Goal: Information Seeking & Learning: Learn about a topic

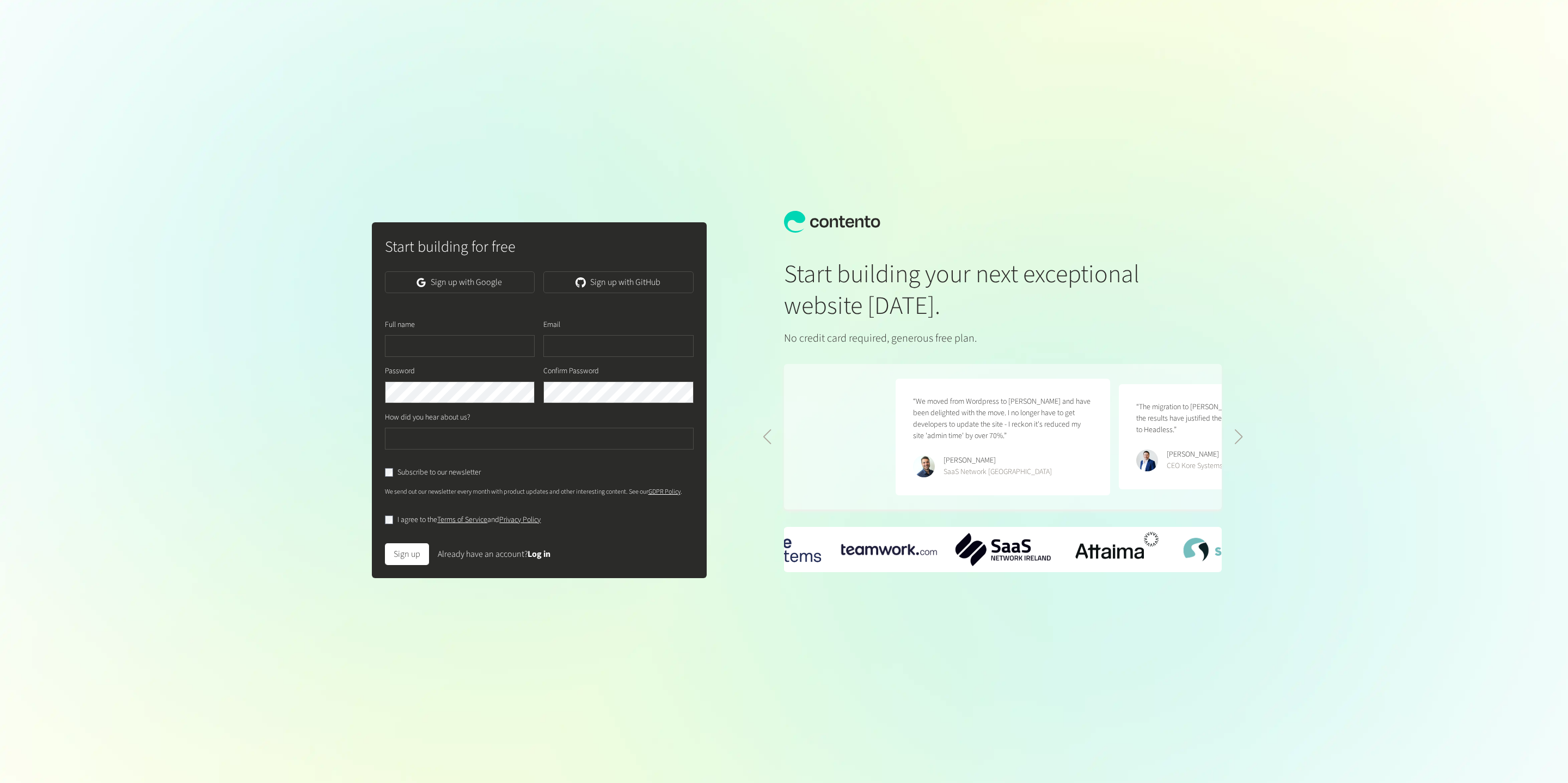
scroll to position [0, 446]
click at [534, 557] on link "Log in" at bounding box center [539, 554] width 23 height 12
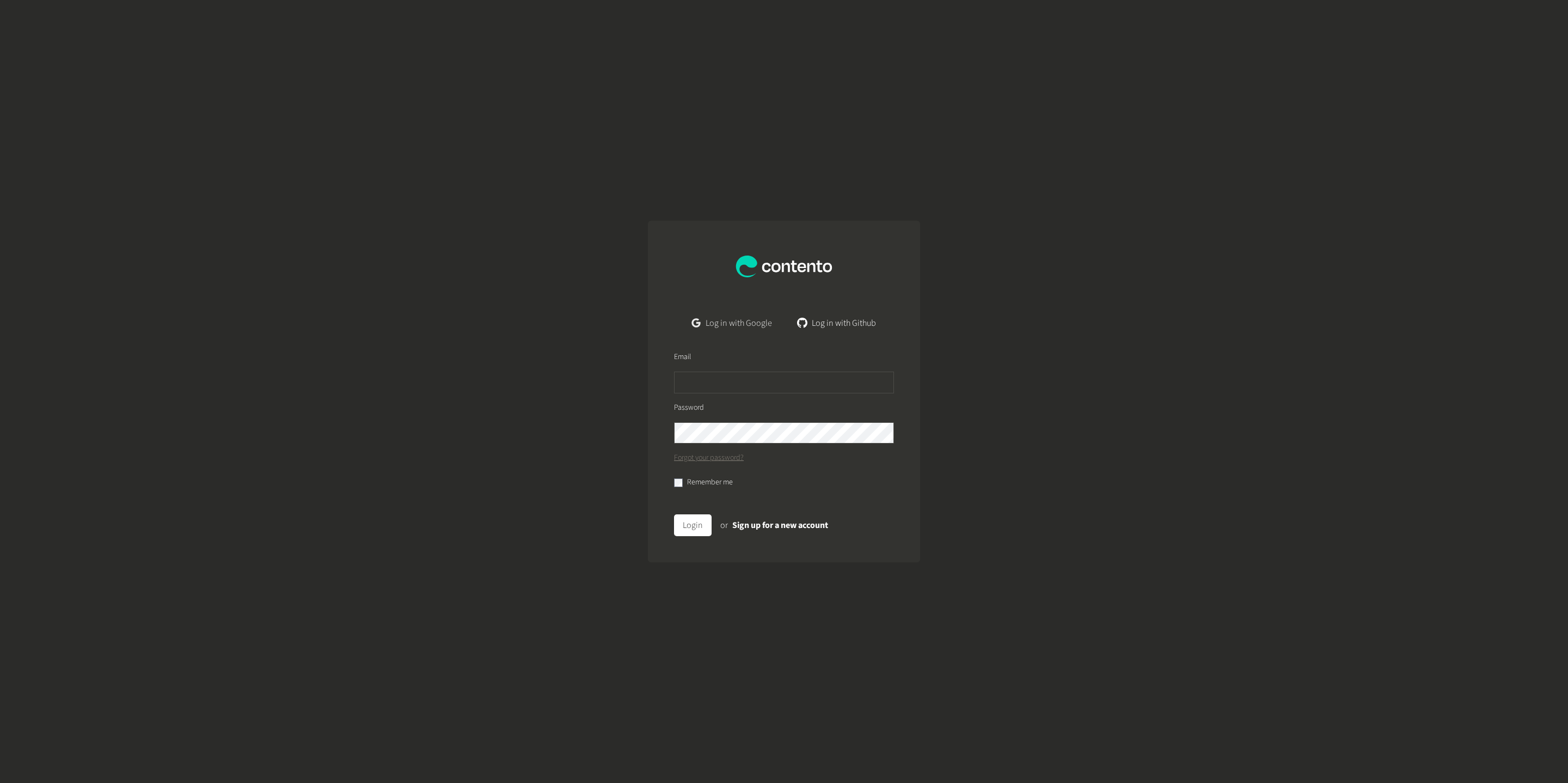
click at [756, 316] on link "Log in with Google" at bounding box center [731, 322] width 97 height 22
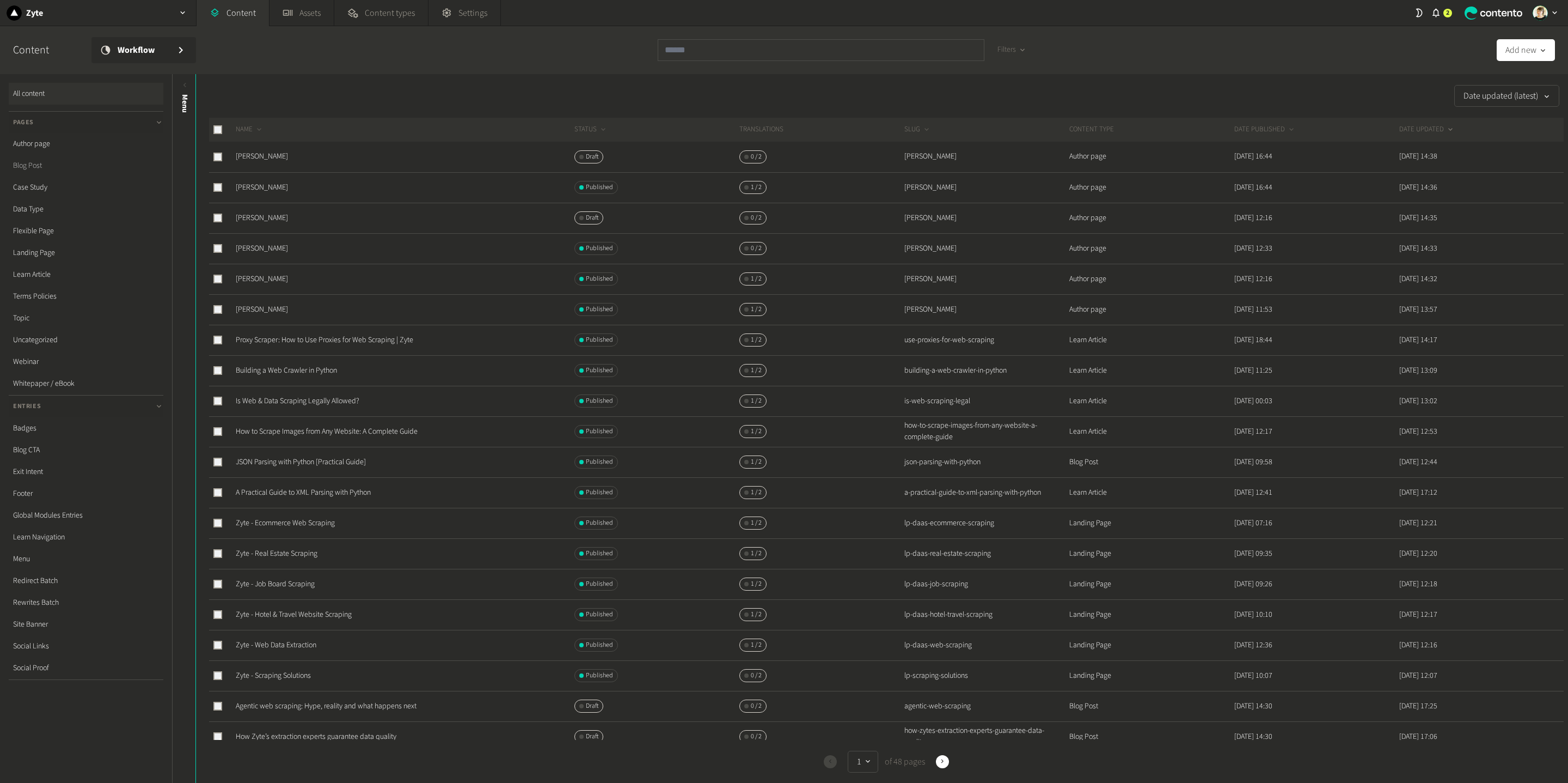
click at [25, 167] on link "Blog Post" at bounding box center [85, 165] width 155 height 22
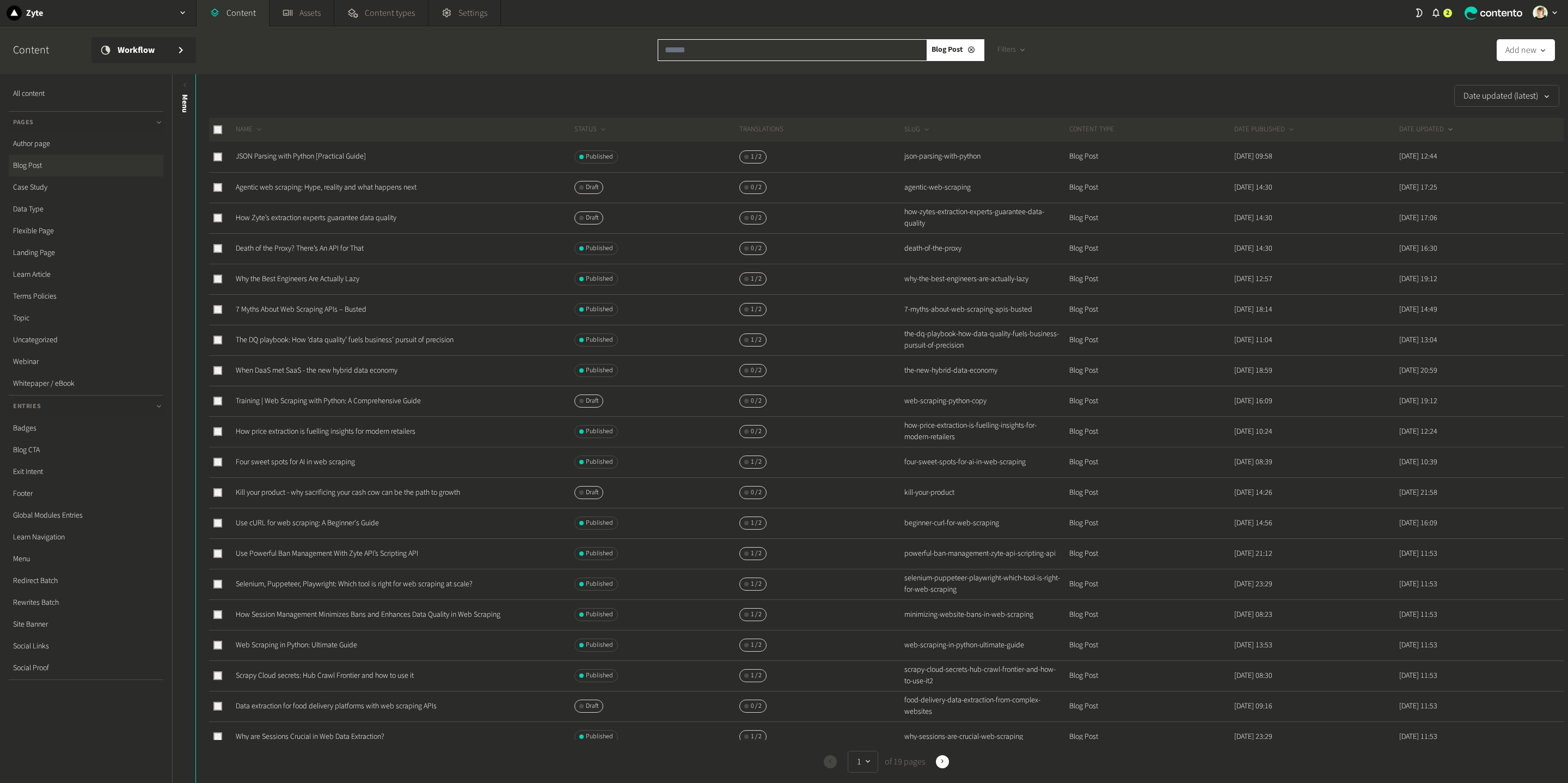
click at [733, 51] on input "text" at bounding box center [792, 50] width 270 height 22
paste input "**********"
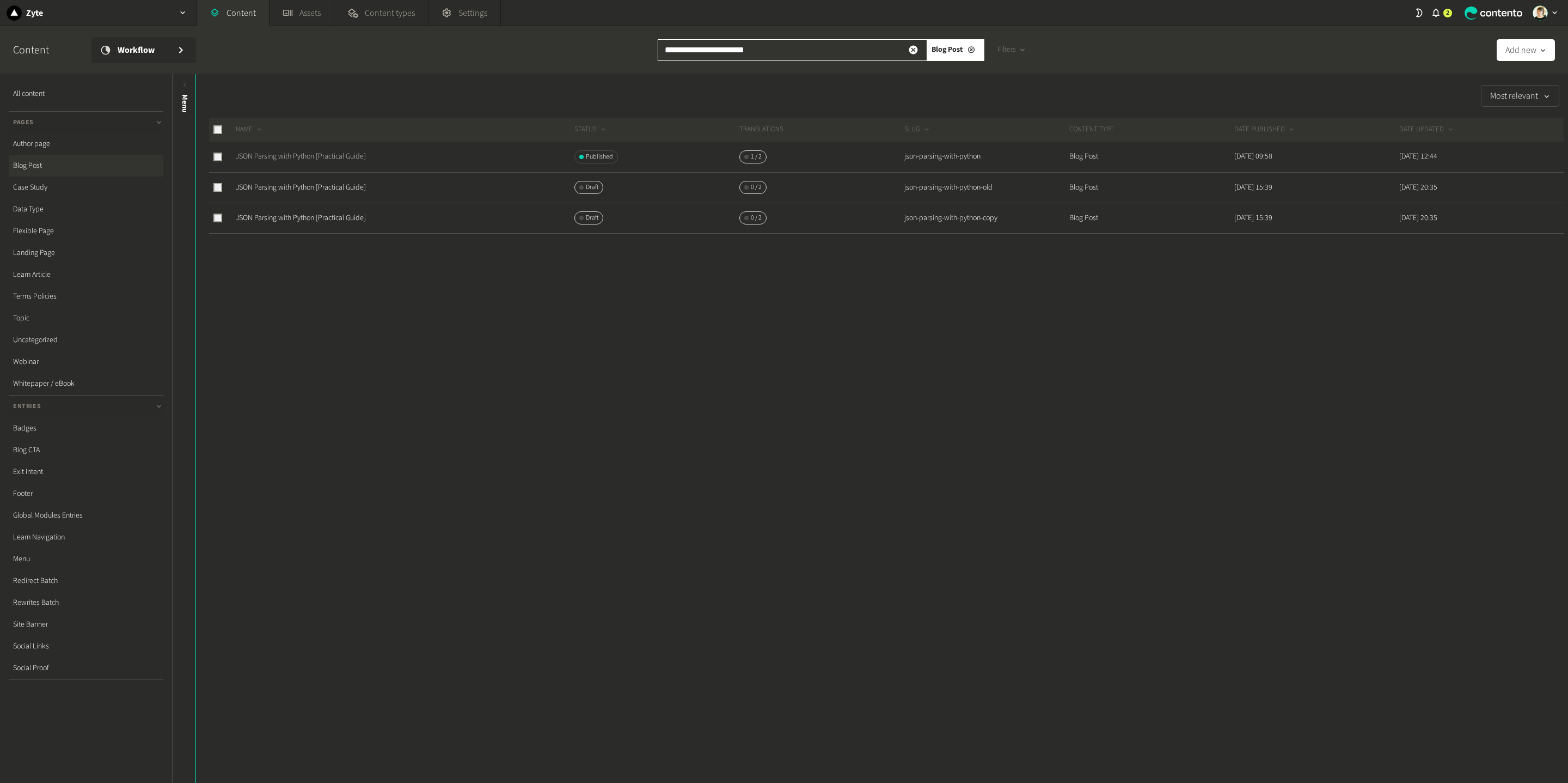
type input "**********"
click at [366, 158] on link "JSON Parsing with Python [Practical Guide]" at bounding box center [301, 156] width 130 height 11
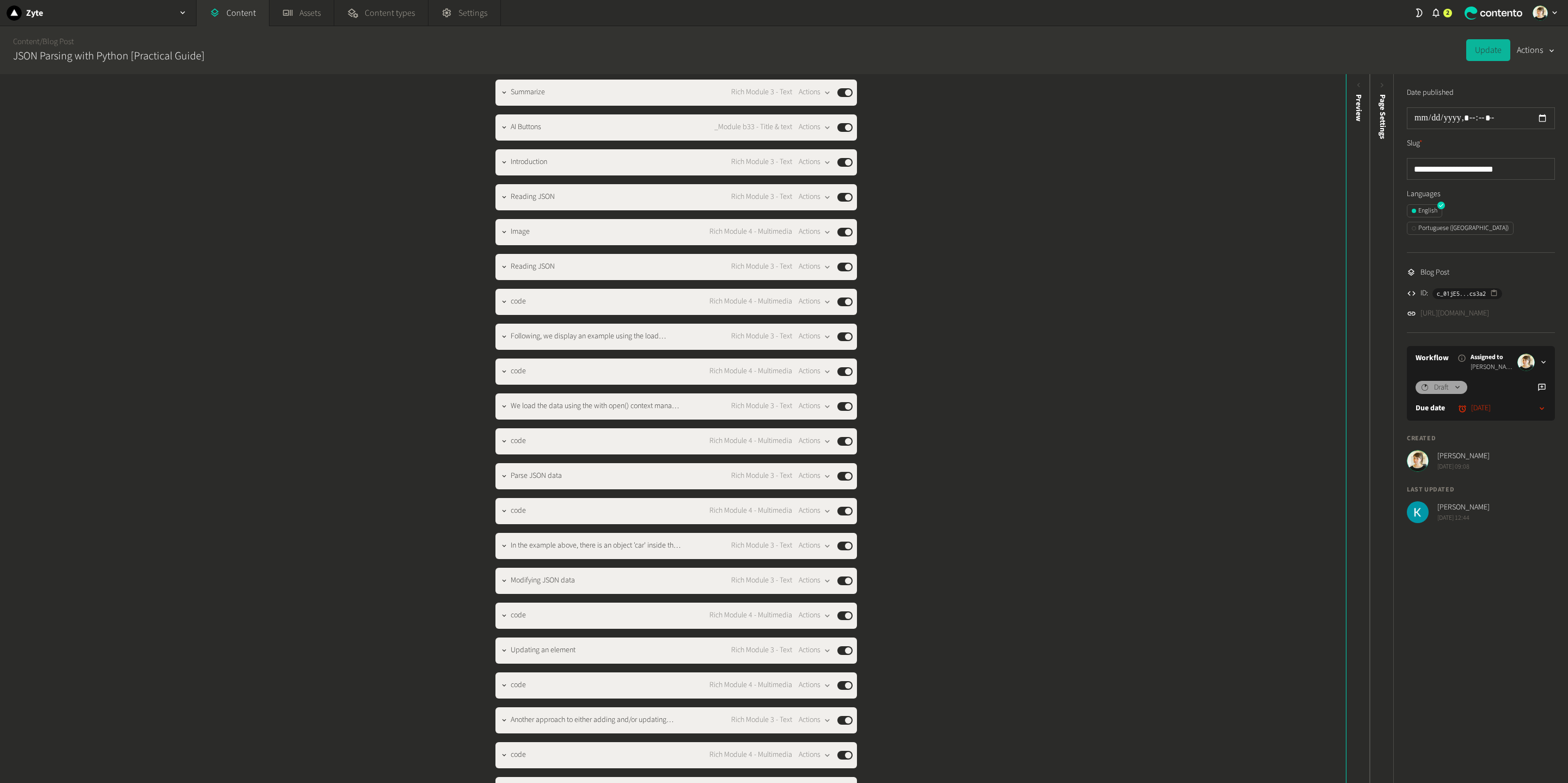
scroll to position [919, 0]
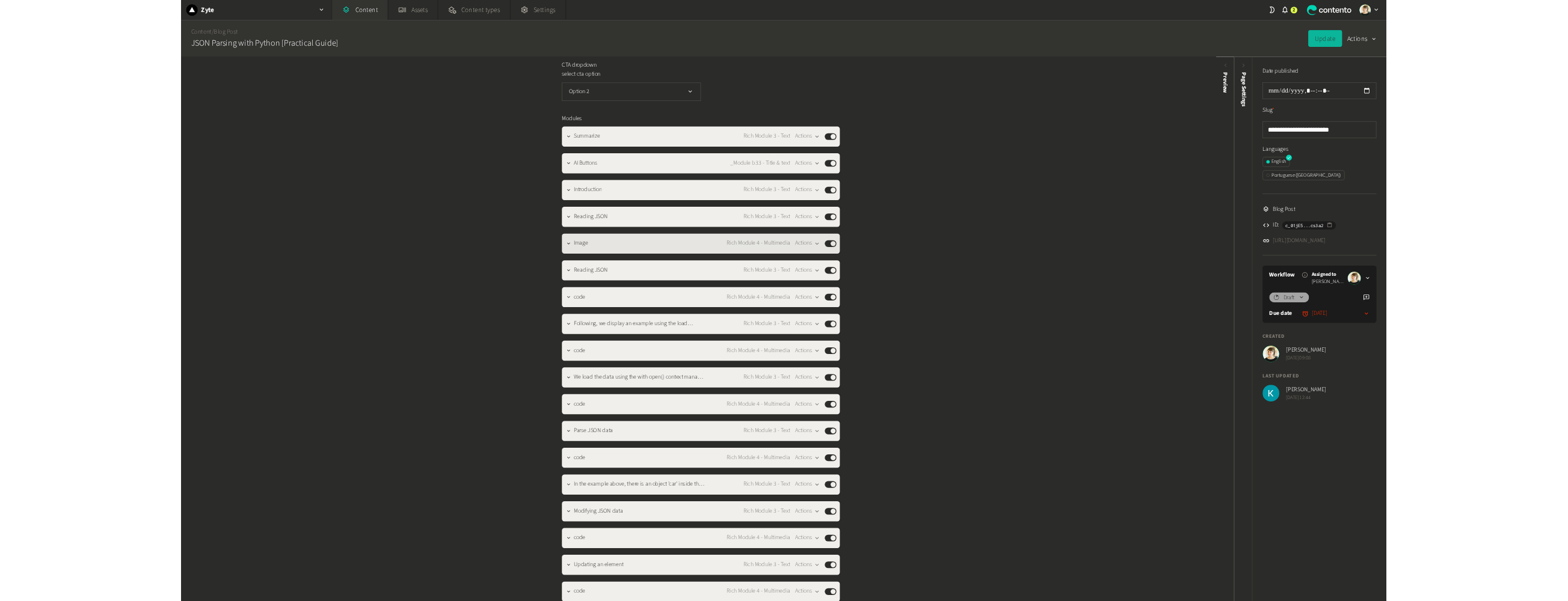
scroll to position [909, 0]
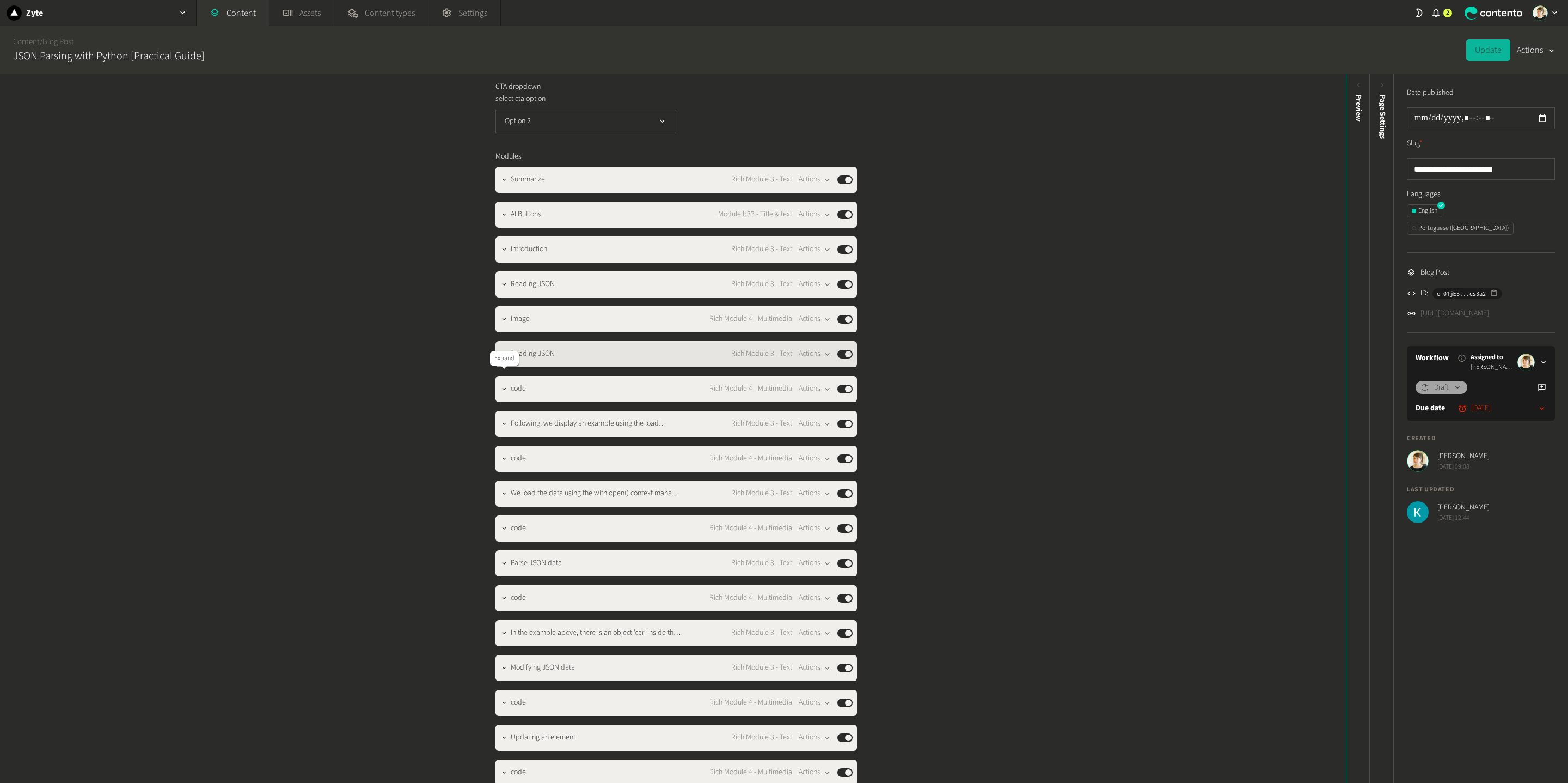
click at [502, 358] on icon "button" at bounding box center [504, 354] width 8 height 8
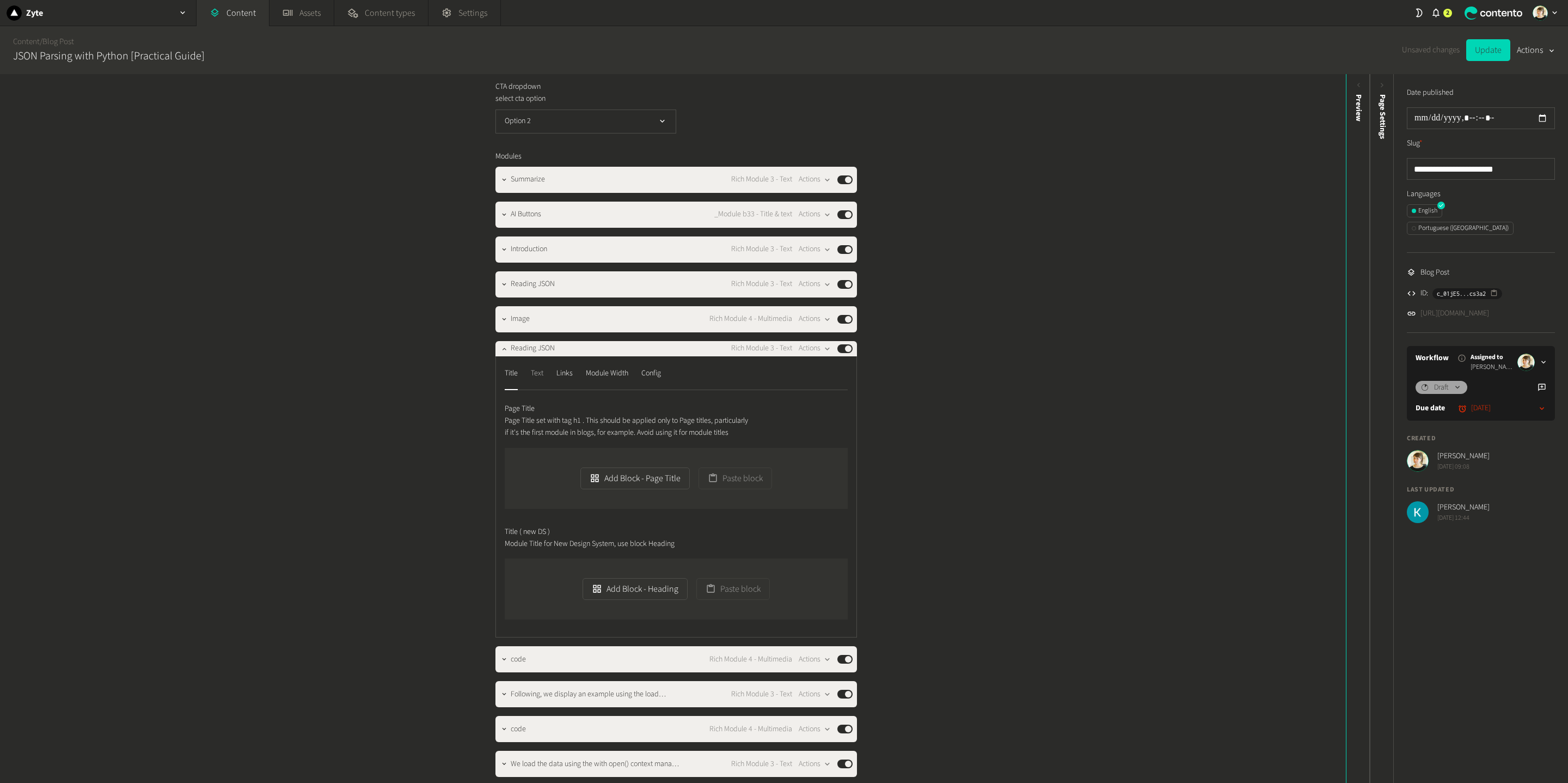
click at [542, 383] on div "Text" at bounding box center [537, 374] width 13 height 18
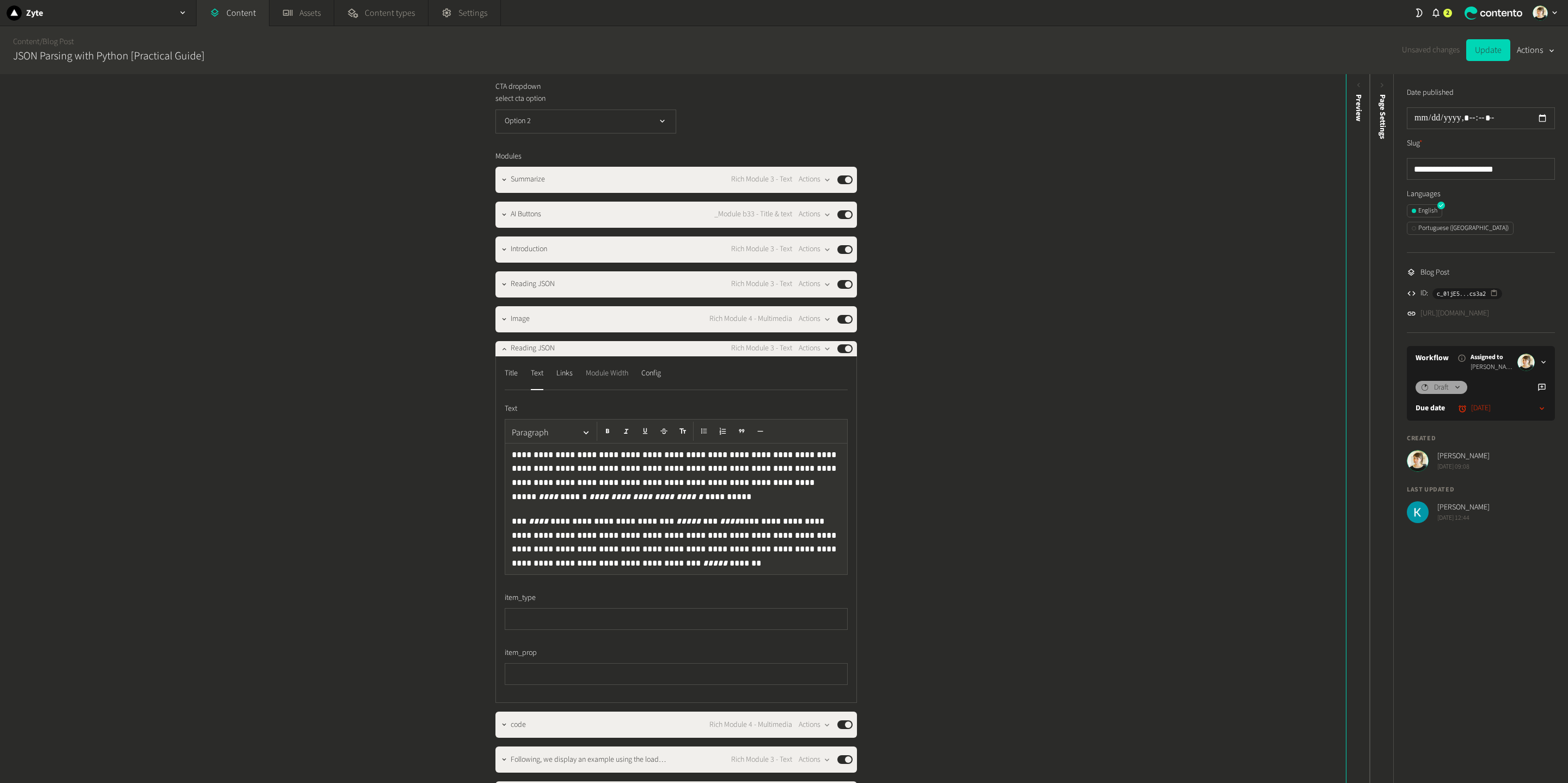
click at [597, 383] on div "Module Width" at bounding box center [607, 374] width 43 height 18
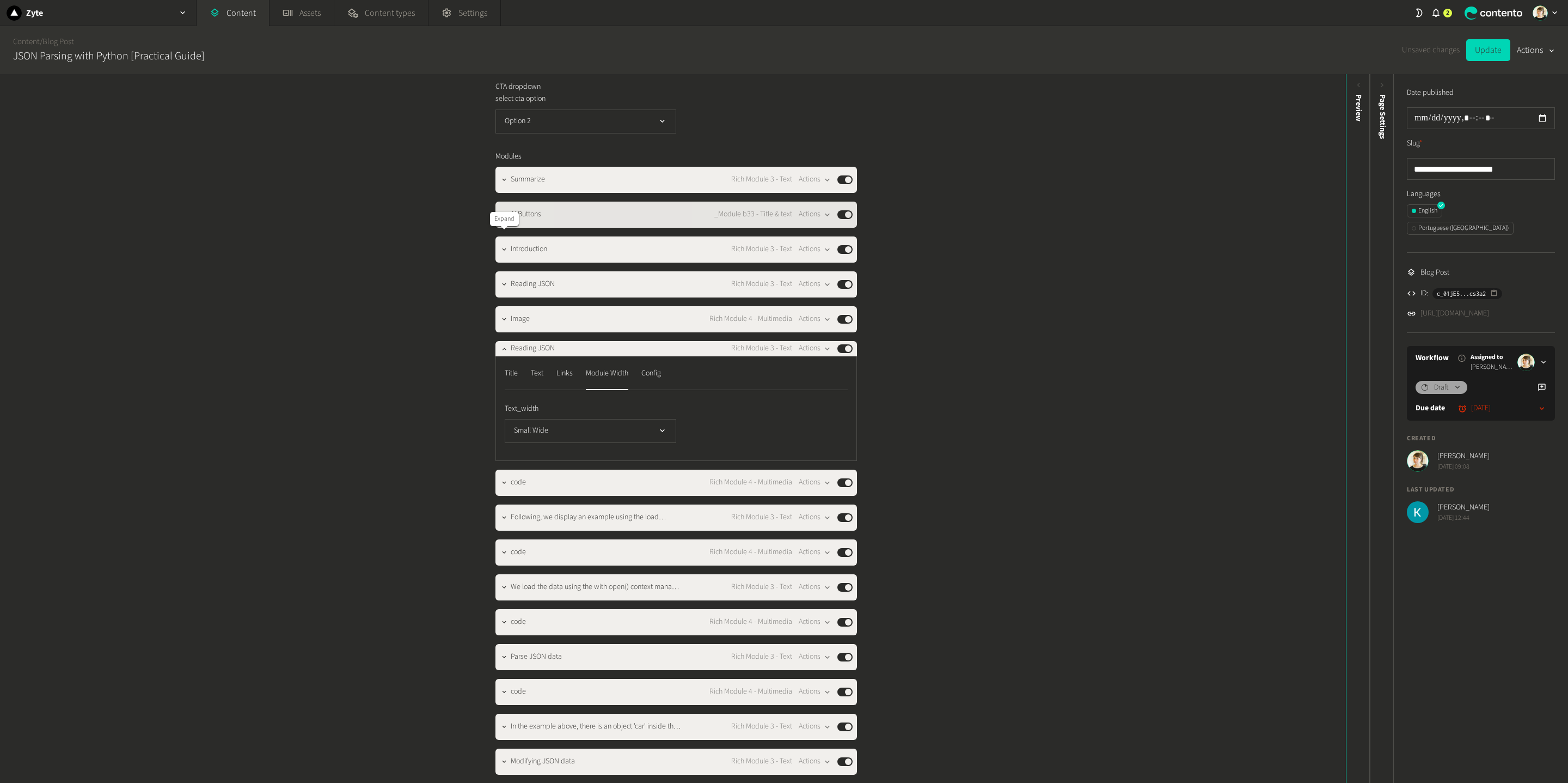
click at [504, 220] on button "button" at bounding box center [504, 213] width 13 height 13
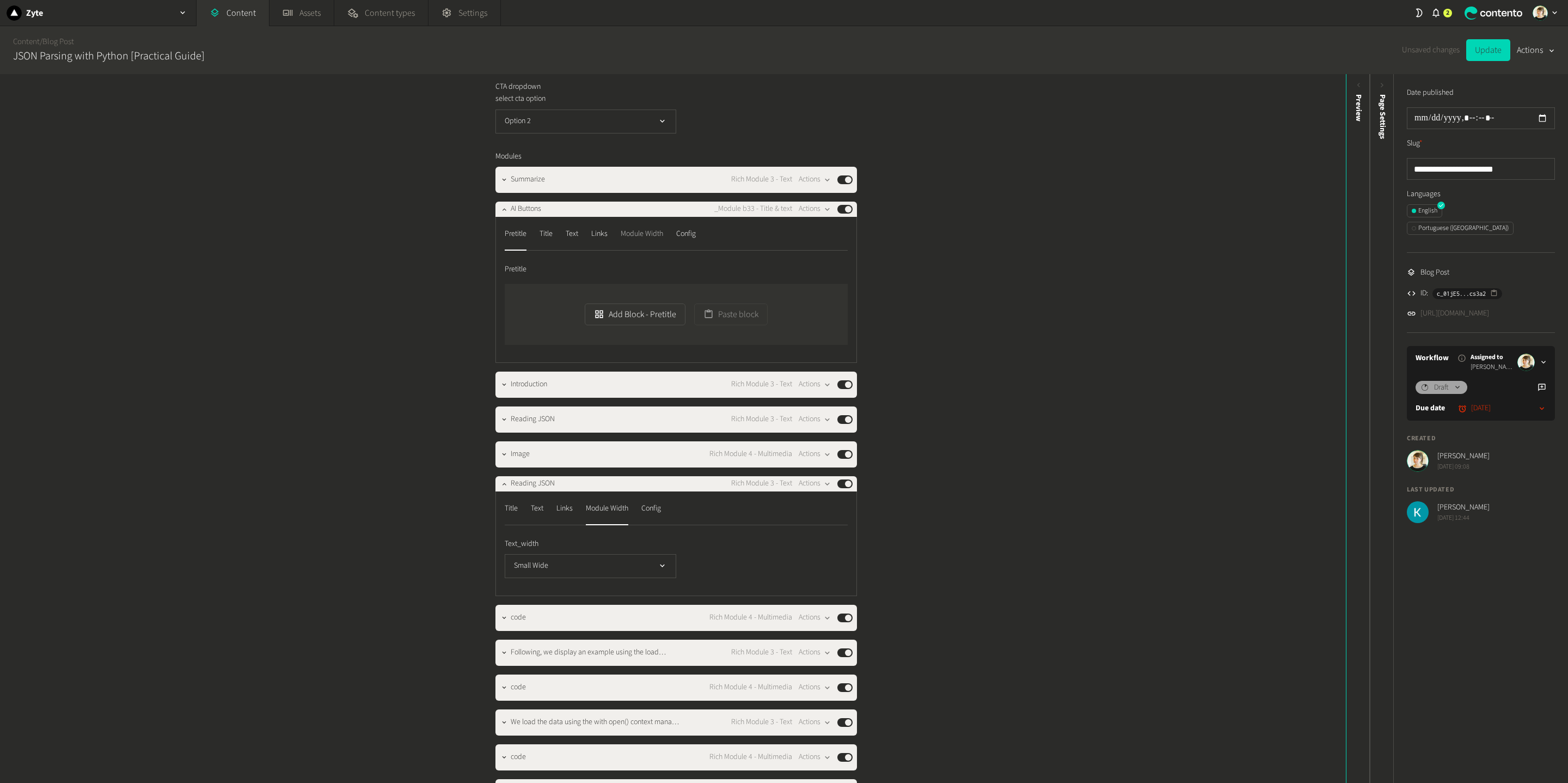
click at [653, 243] on div "Module Width" at bounding box center [642, 234] width 43 height 18
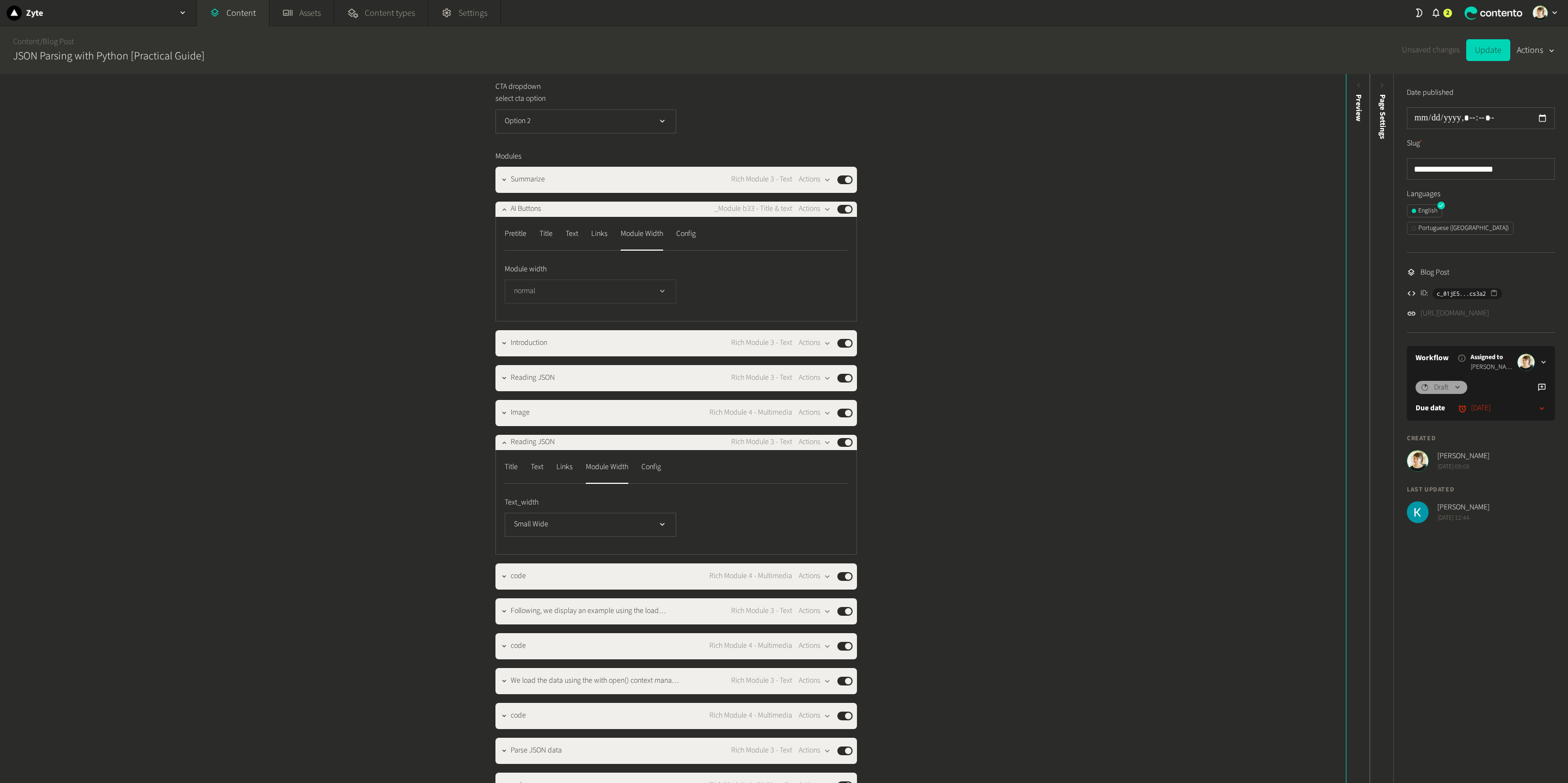
click at [580, 304] on button "normal" at bounding box center [590, 292] width 172 height 24
click at [570, 347] on li "small" at bounding box center [590, 336] width 170 height 22
click at [506, 184] on icon "button" at bounding box center [504, 179] width 8 height 8
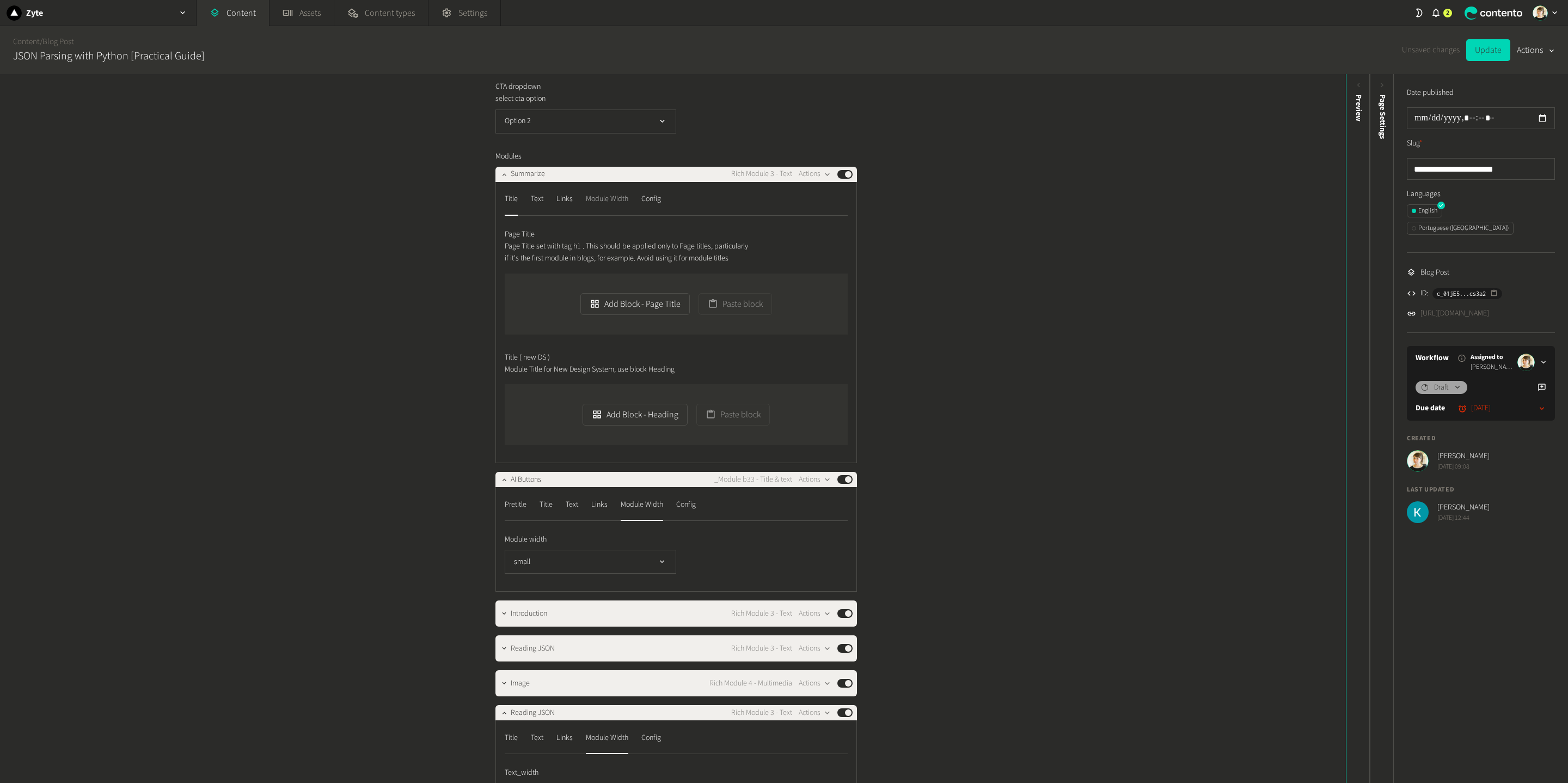
click at [610, 208] on div "Module Width" at bounding box center [607, 199] width 43 height 18
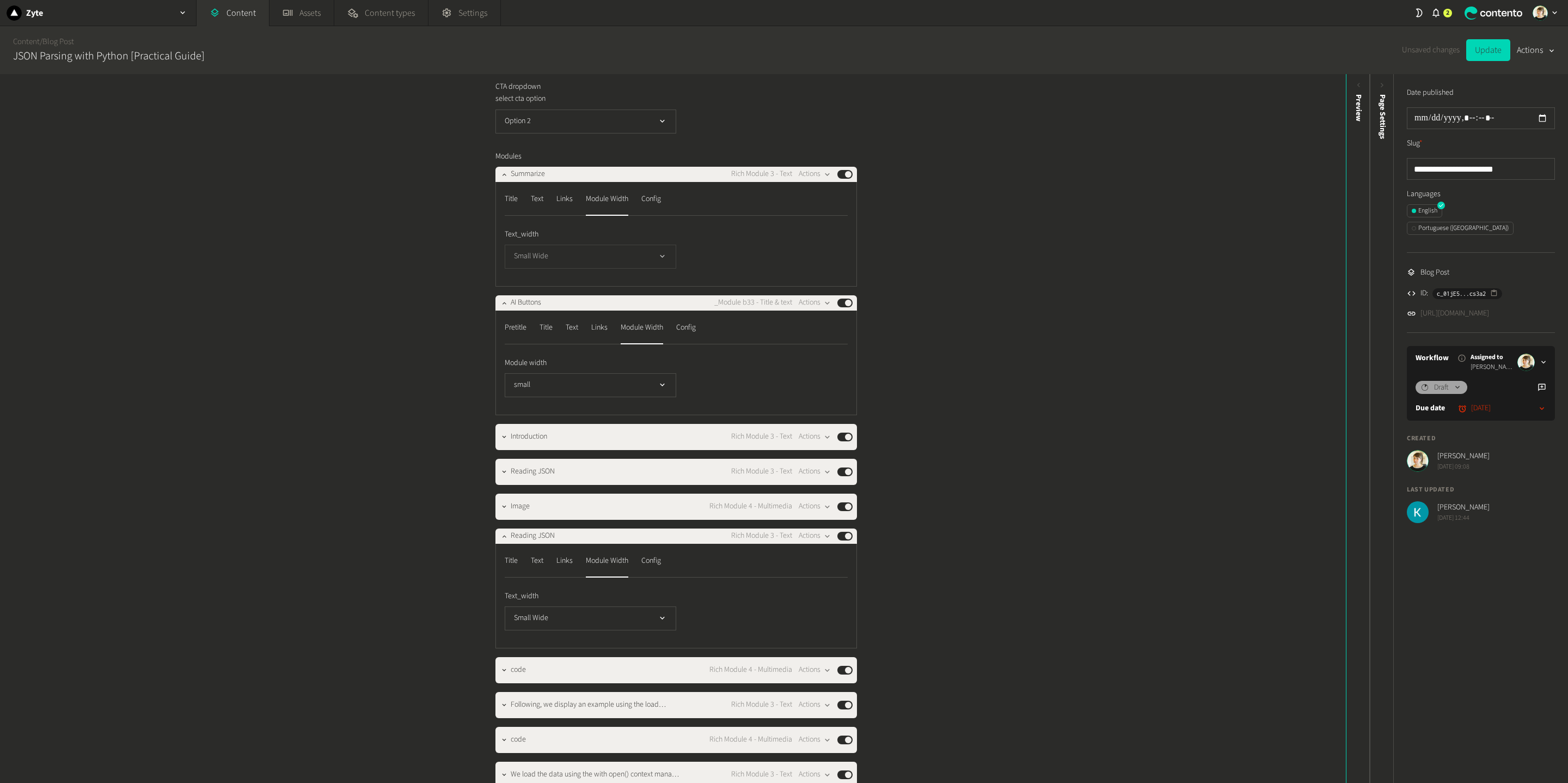
click at [604, 268] on button "Small Wide" at bounding box center [590, 257] width 172 height 24
click at [1106, 168] on div "**********" at bounding box center [673, 428] width 1346 height 709
click at [1502, 46] on button "Update" at bounding box center [1488, 50] width 44 height 22
click at [1473, 308] on link "[URL][DOMAIN_NAME]" at bounding box center [1454, 313] width 69 height 11
click at [646, 397] on button "small" at bounding box center [590, 385] width 172 height 24
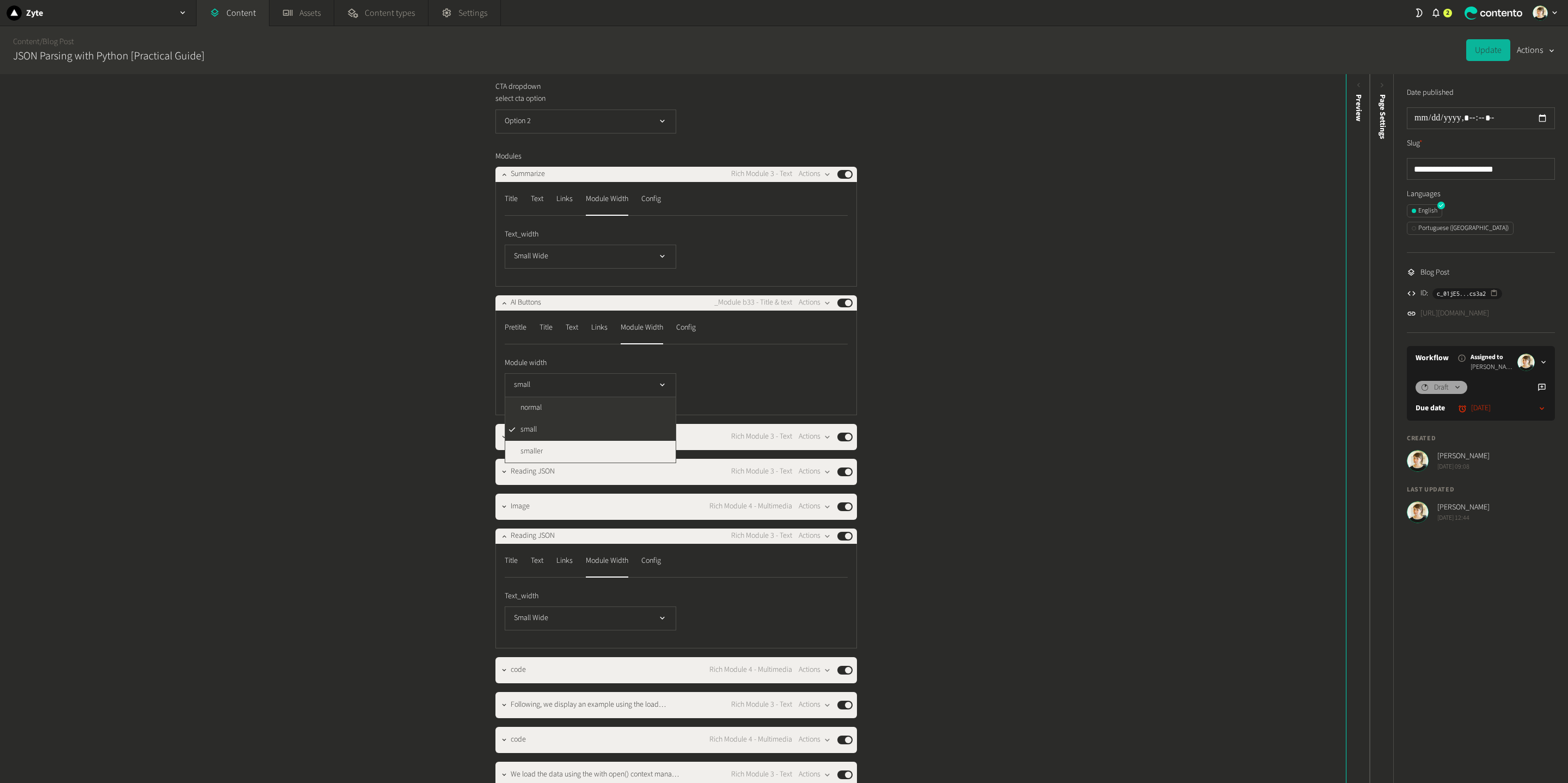
click at [628, 463] on li "smaller" at bounding box center [590, 451] width 170 height 22
click at [1495, 45] on button "Update" at bounding box center [1488, 50] width 44 height 22
click at [55, 32] on div "Content / Blog Post JSON Parsing with Python [Practical Guide]" at bounding box center [104, 50] width 200 height 48
click at [18, 48] on h2 "JSON Parsing with Python [Practical Guide]" at bounding box center [109, 55] width 192 height 16
click at [19, 46] on link "Content" at bounding box center [27, 41] width 27 height 11
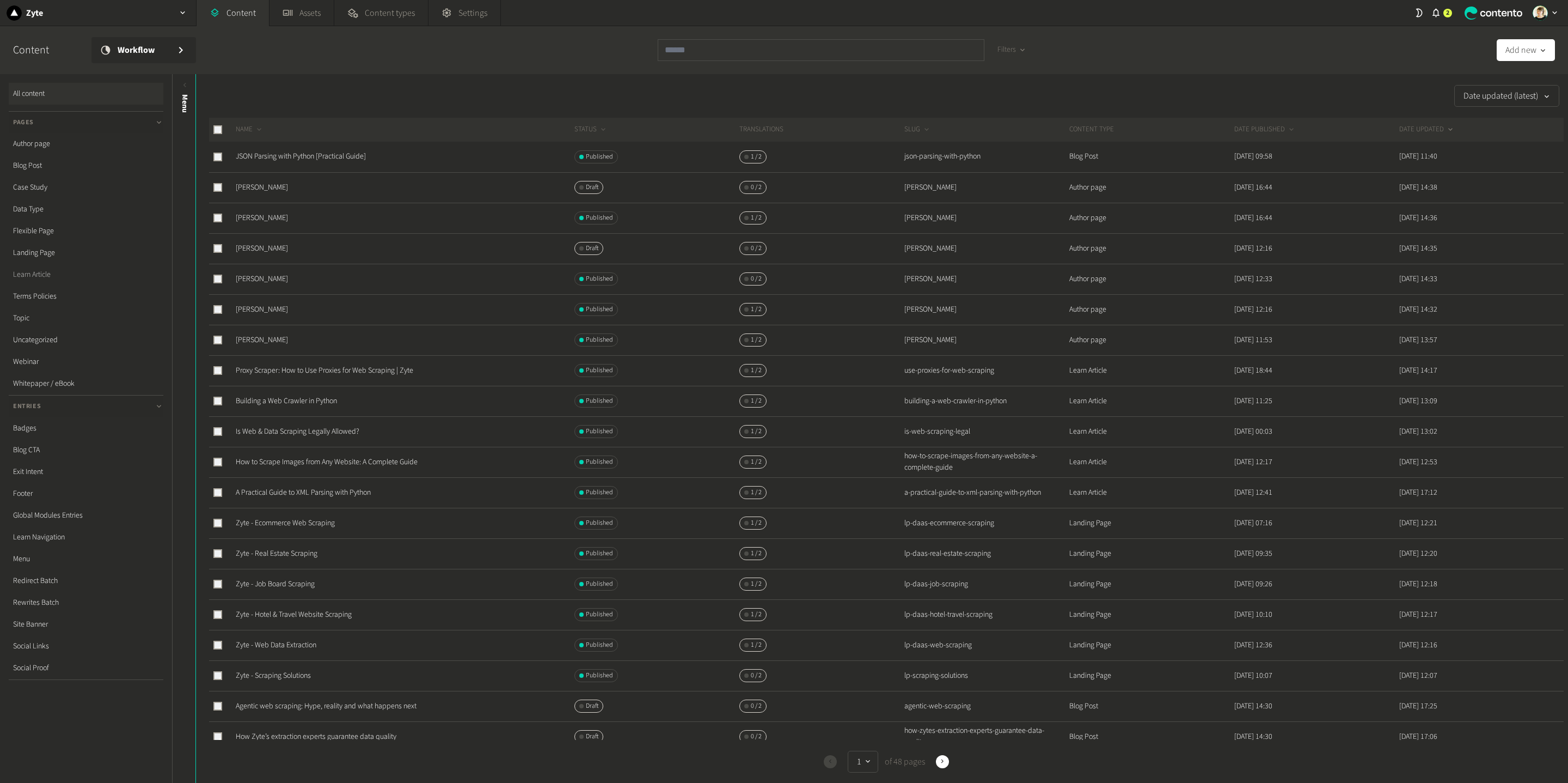
click at [35, 276] on link "Learn Article" at bounding box center [85, 274] width 155 height 22
click at [774, 49] on input "text" at bounding box center [789, 50] width 263 height 22
paste input "**********"
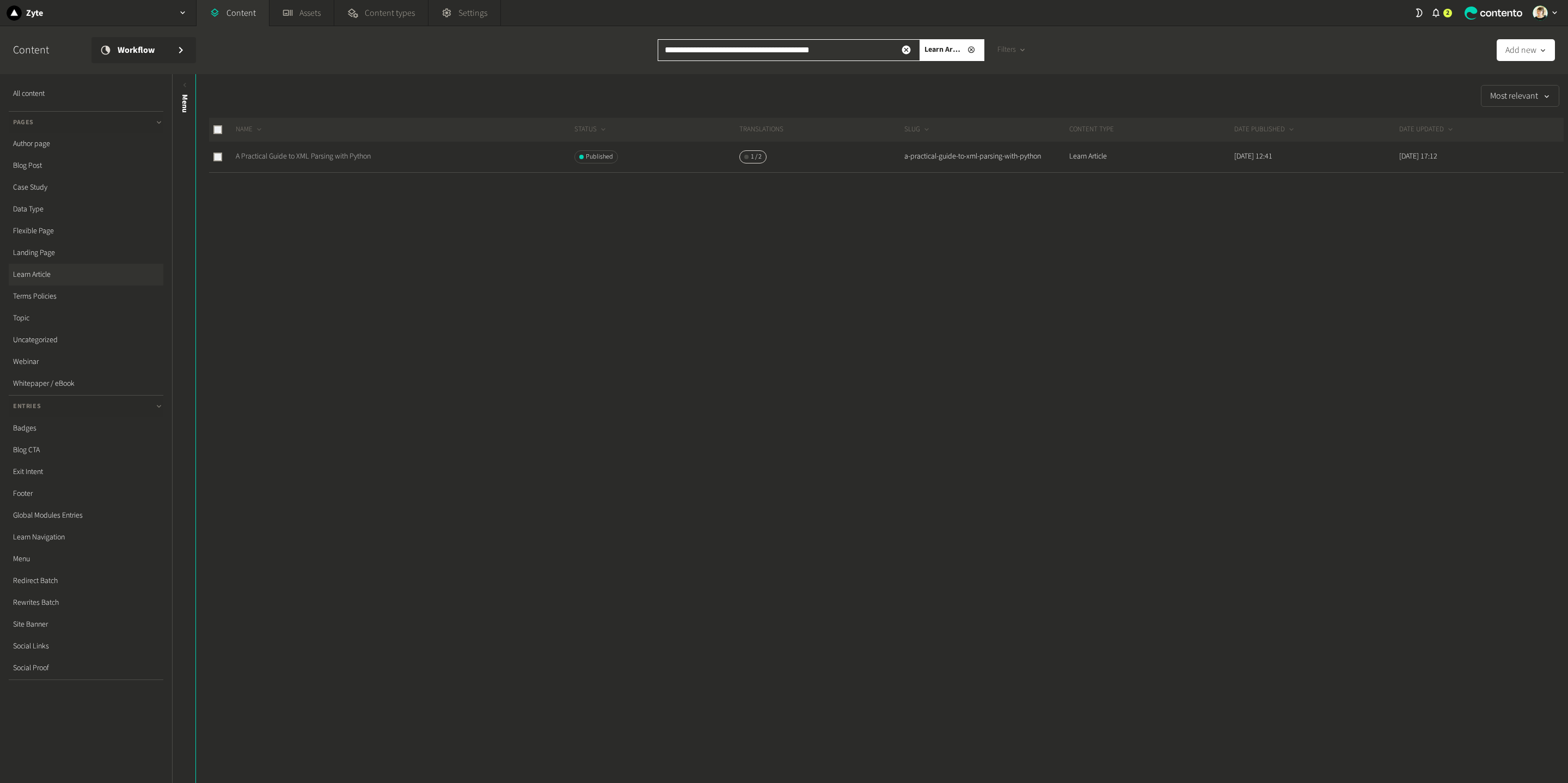
type input "**********"
click at [319, 156] on link "A Practical Guide to XML Parsing with Python" at bounding box center [303, 156] width 135 height 11
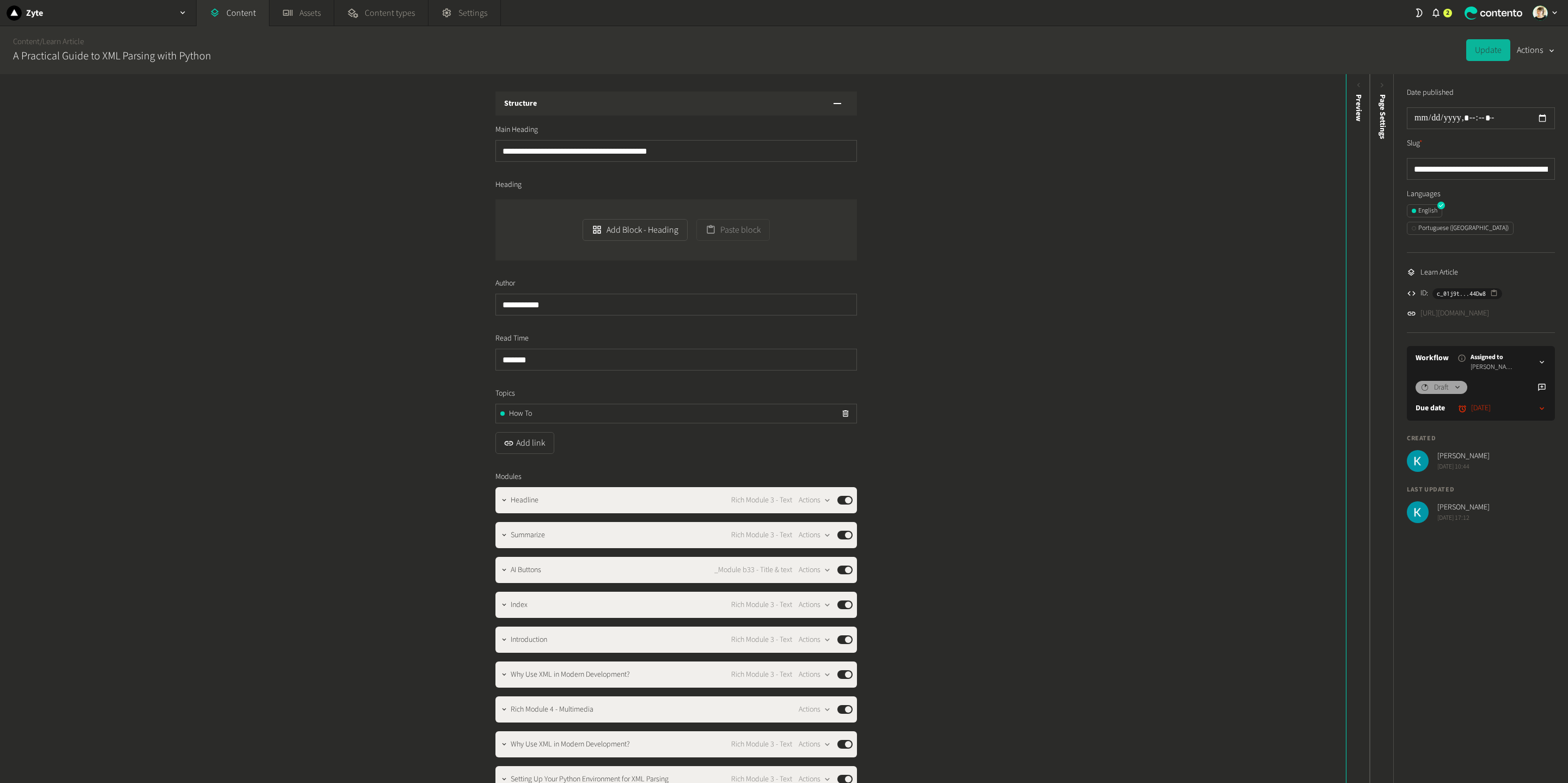
scroll to position [59, 0]
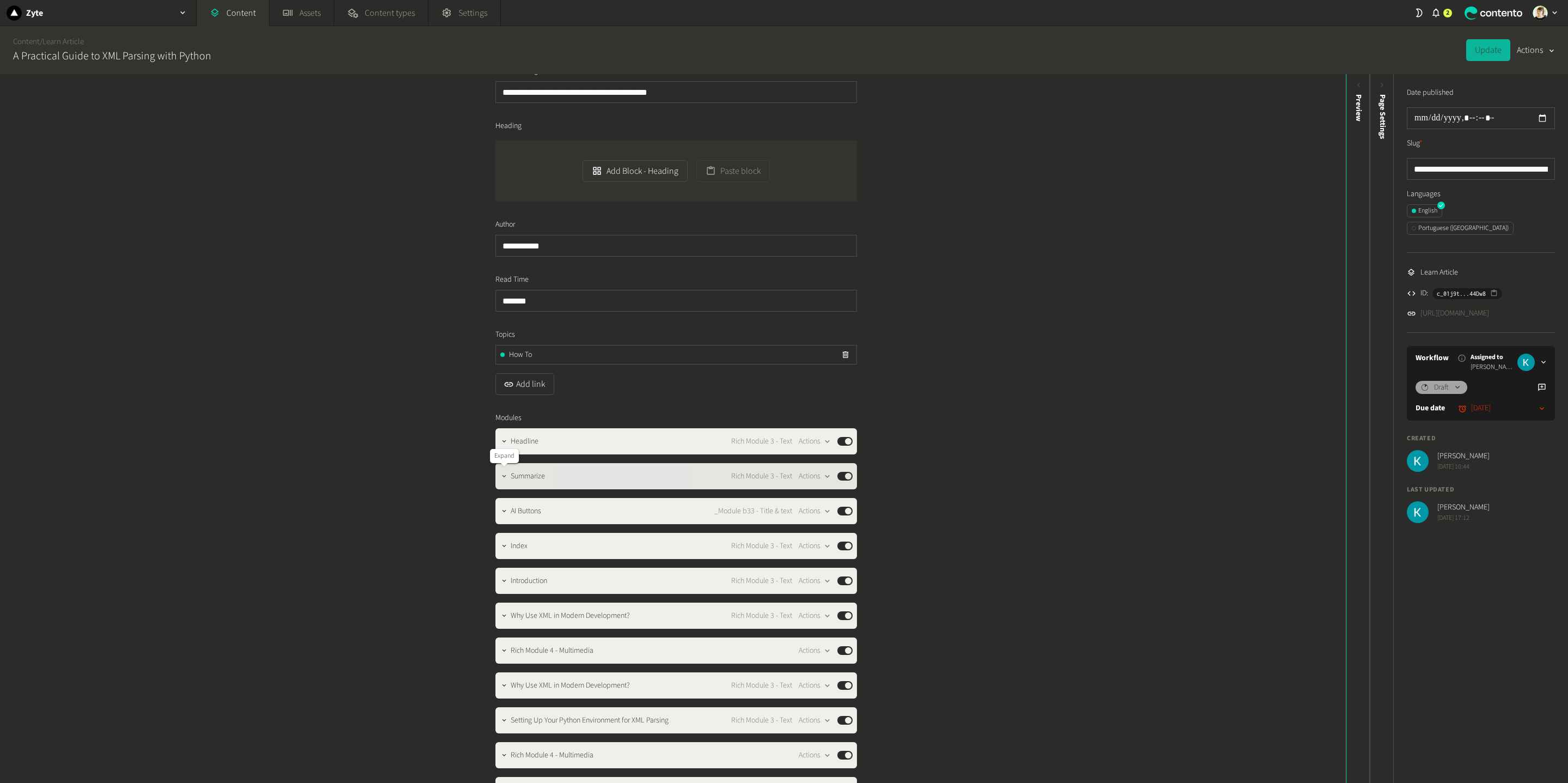
click at [502, 473] on icon "button" at bounding box center [504, 476] width 8 height 8
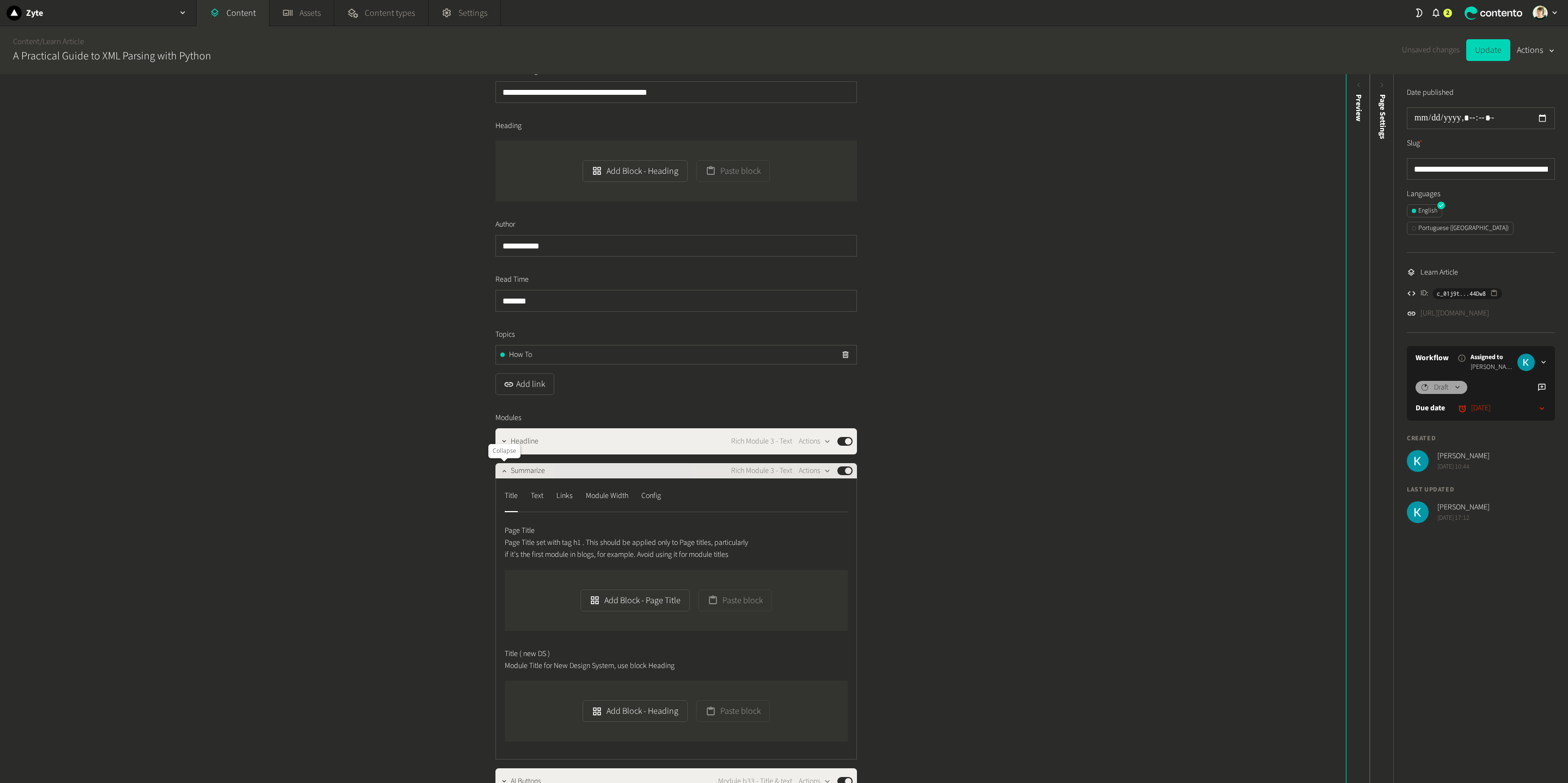
click at [502, 470] on icon "button" at bounding box center [504, 470] width 8 height 8
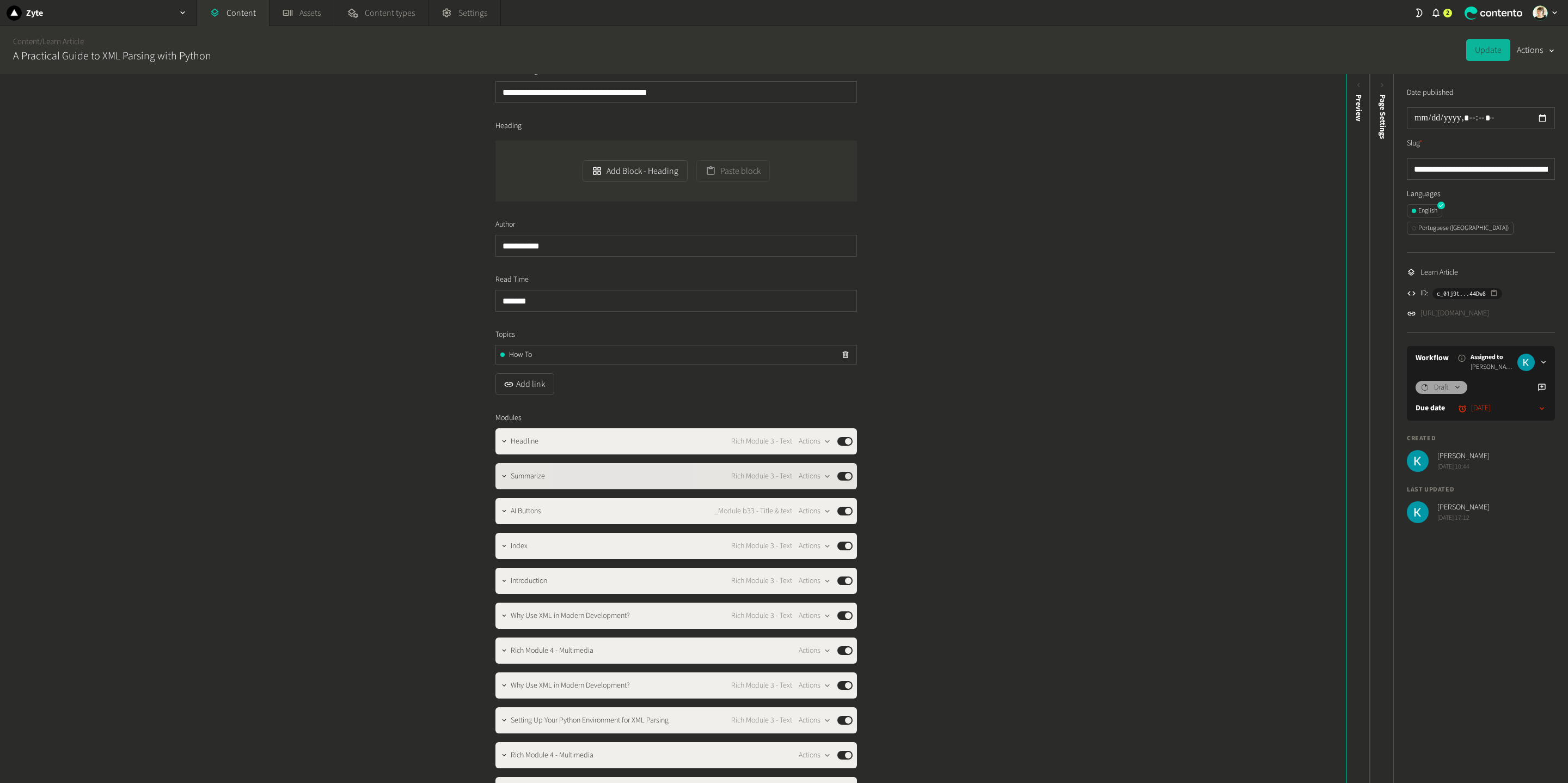
click at [502, 465] on div at bounding box center [504, 476] width 13 height 26
click at [502, 475] on icon "button" at bounding box center [504, 476] width 8 height 8
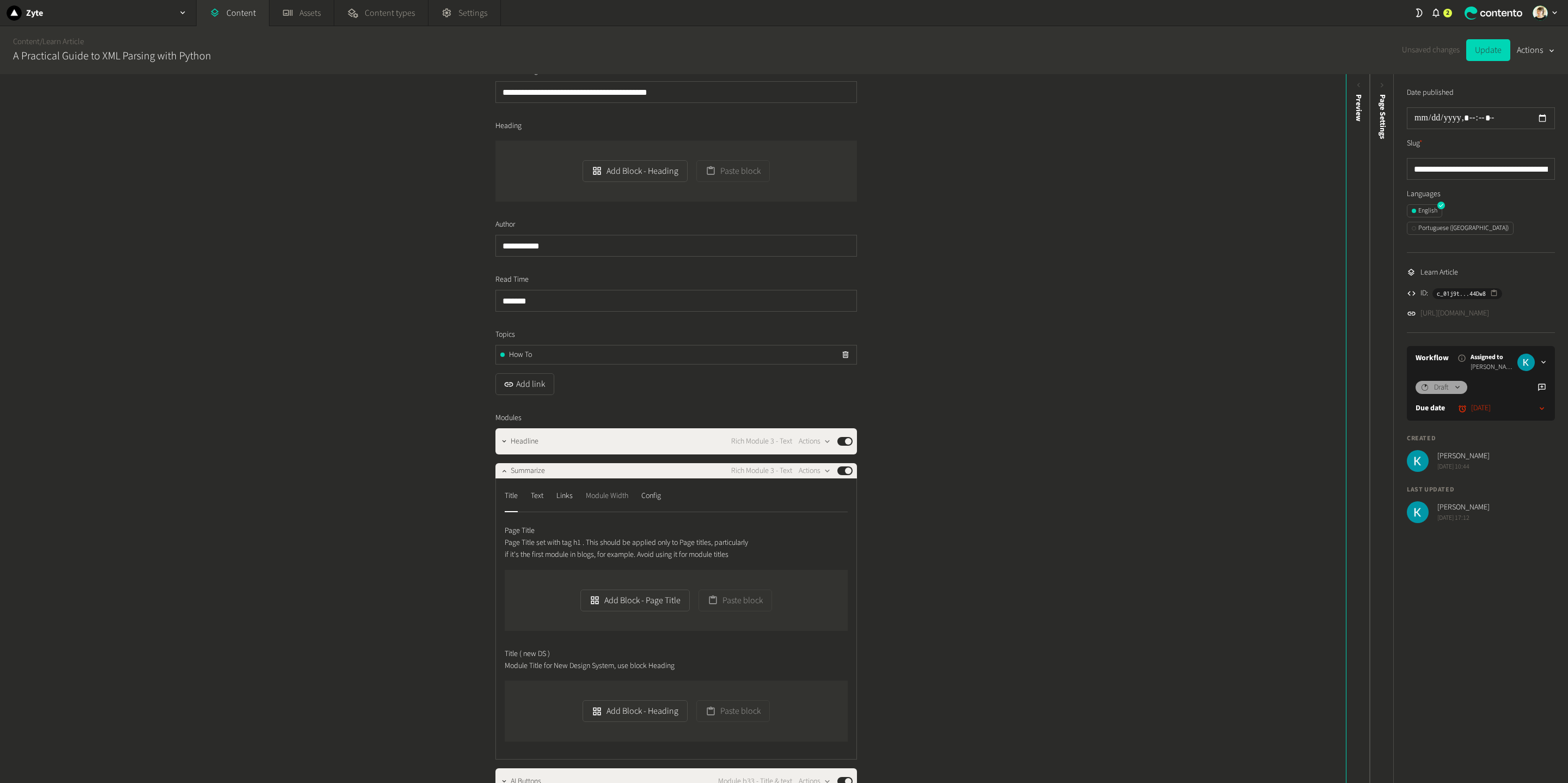
click at [610, 500] on div "Module Width" at bounding box center [607, 496] width 43 height 18
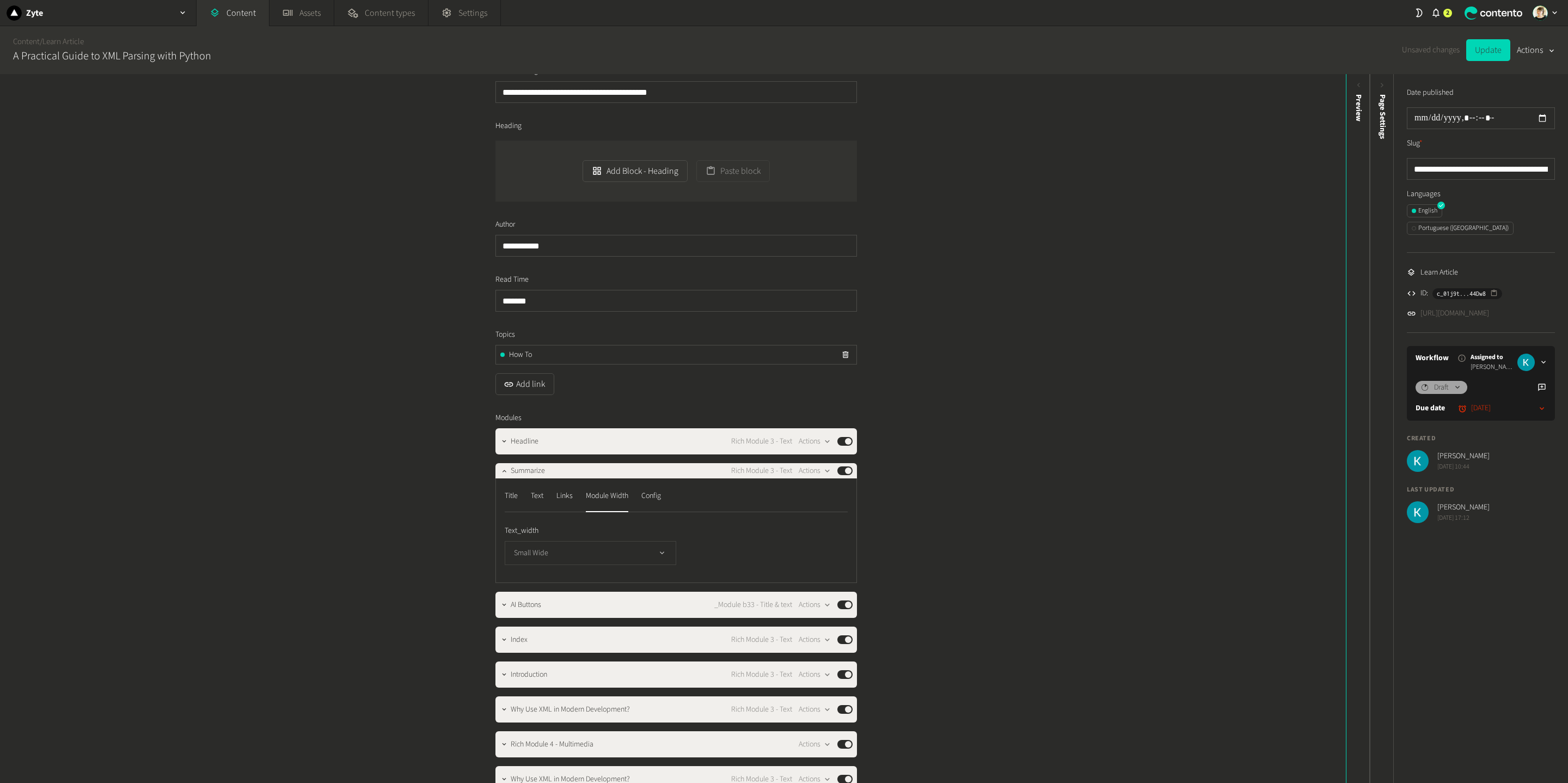
click at [656, 557] on button "Small Wide" at bounding box center [590, 553] width 172 height 24
click at [500, 471] on icon "button" at bounding box center [504, 470] width 8 height 8
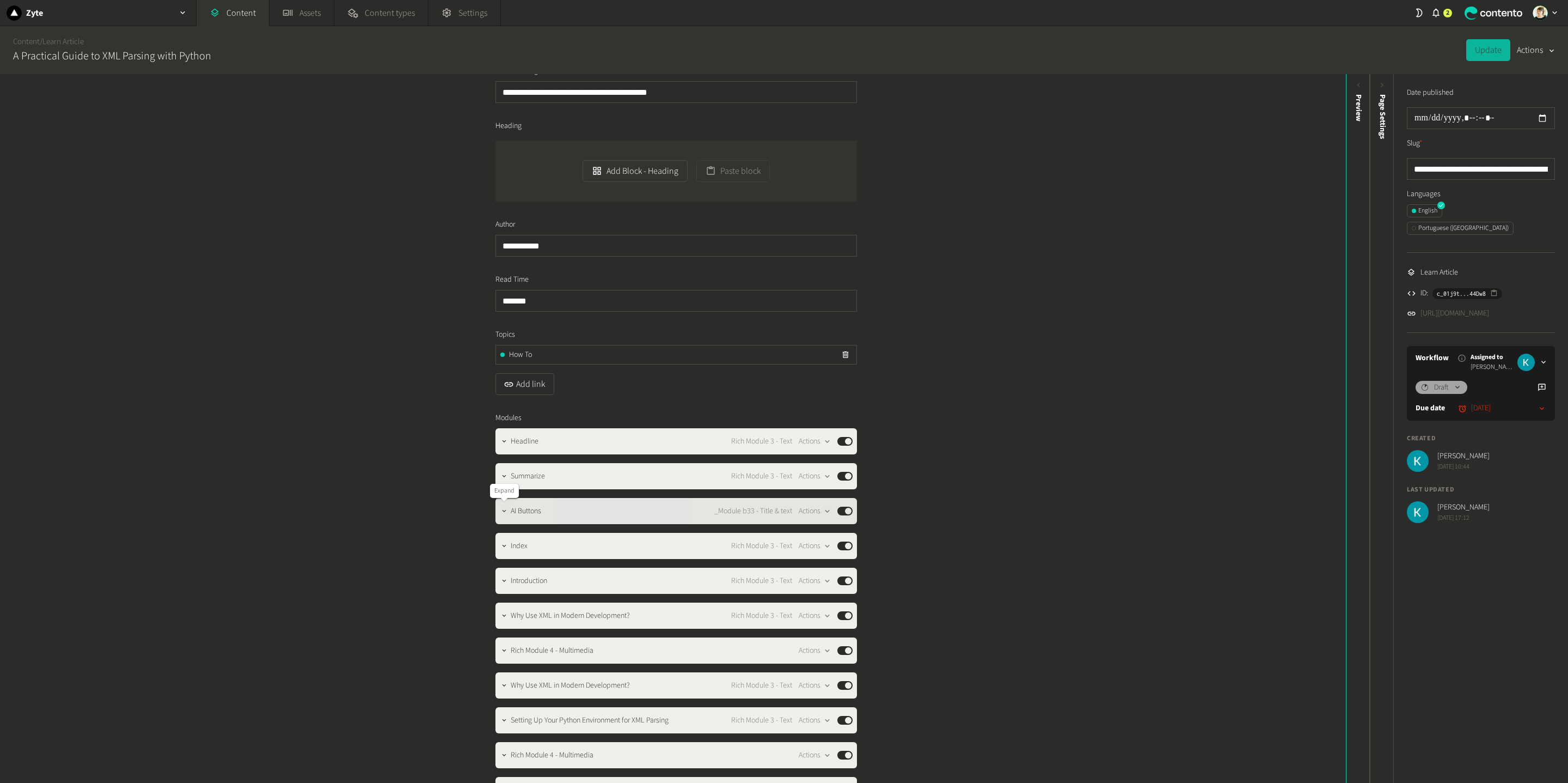
click at [502, 510] on icon "button" at bounding box center [504, 510] width 8 height 8
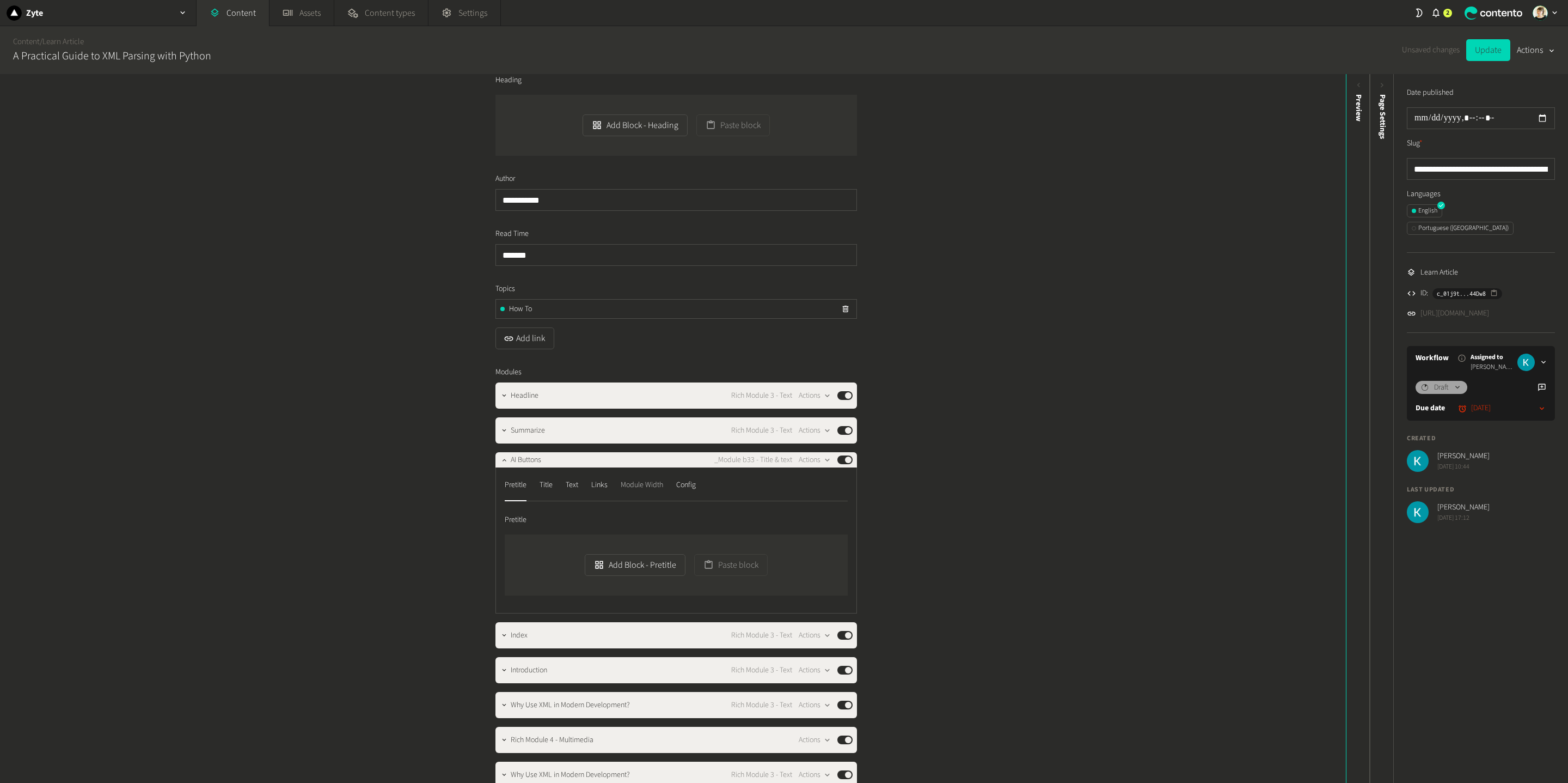
click at [659, 491] on div "Module Width" at bounding box center [642, 484] width 43 height 18
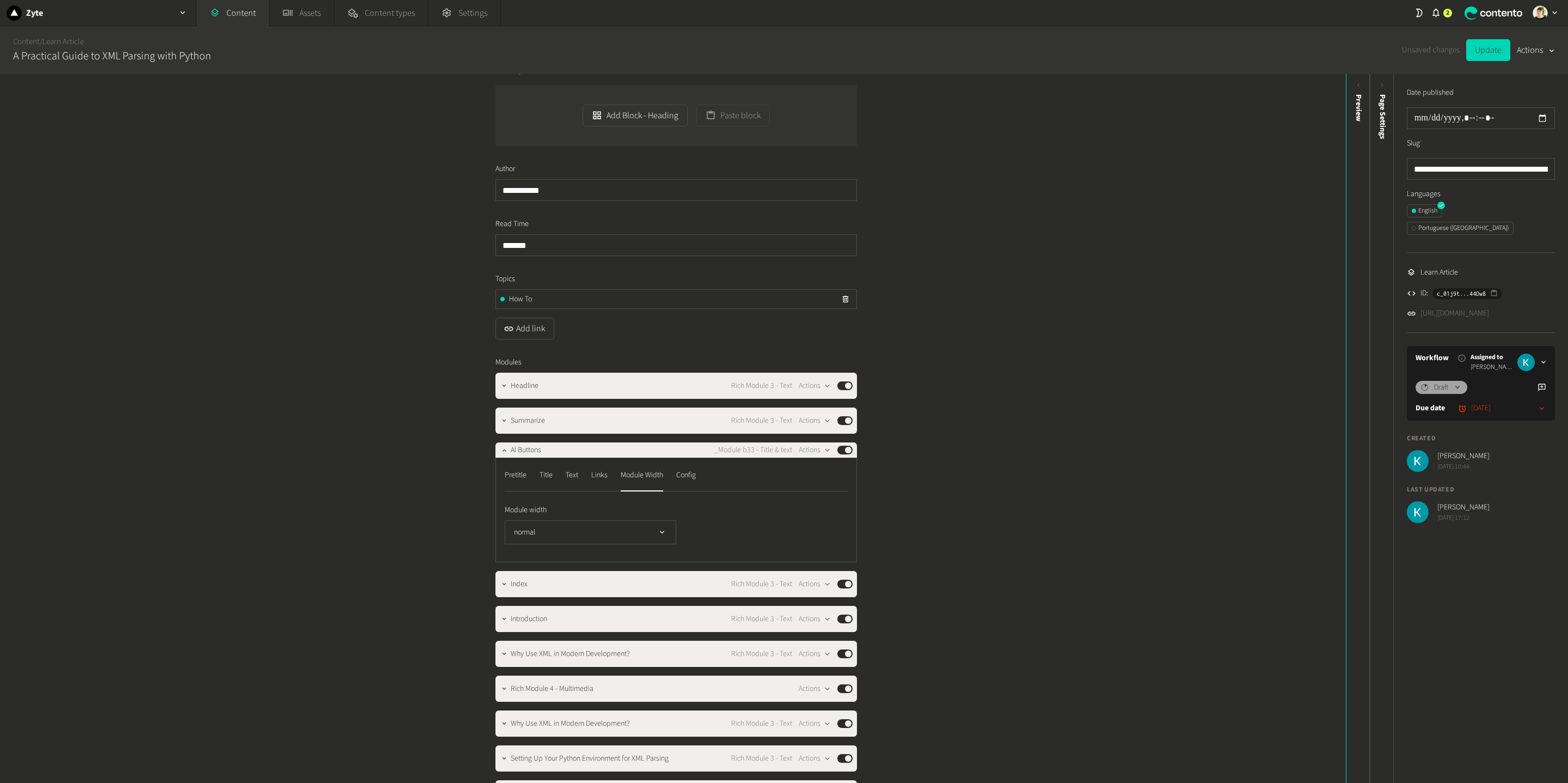
scroll to position [116, 0]
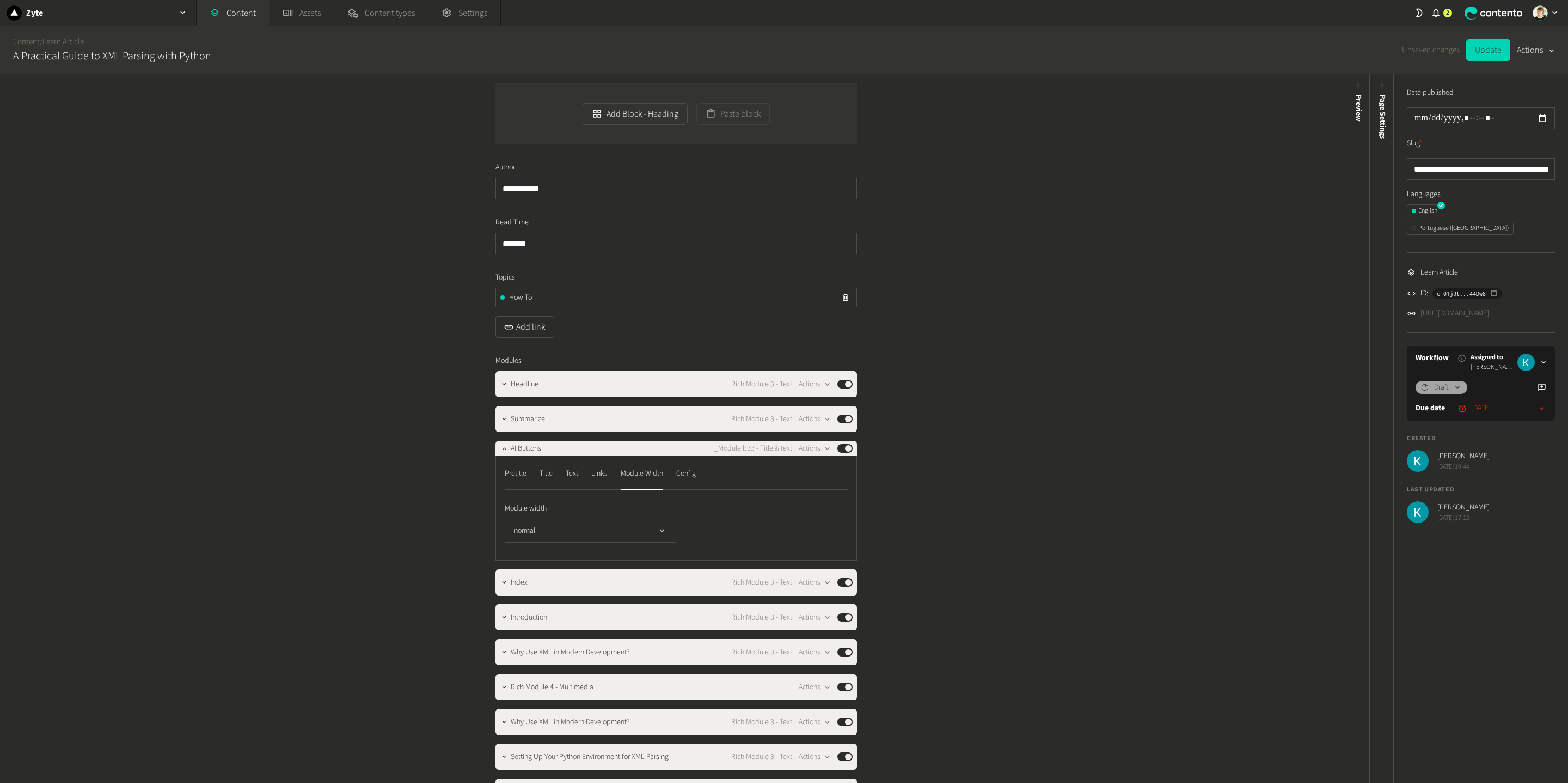
click at [659, 512] on label "Module width" at bounding box center [676, 508] width 343 height 11
click at [663, 529] on icon "button" at bounding box center [662, 531] width 9 height 9
click at [637, 590] on li "smaller" at bounding box center [590, 597] width 170 height 22
click at [1477, 56] on button "Update" at bounding box center [1488, 50] width 44 height 22
click at [1483, 308] on link "[URL][DOMAIN_NAME]" at bounding box center [1454, 313] width 69 height 11
